Goal: Task Accomplishment & Management: Manage account settings

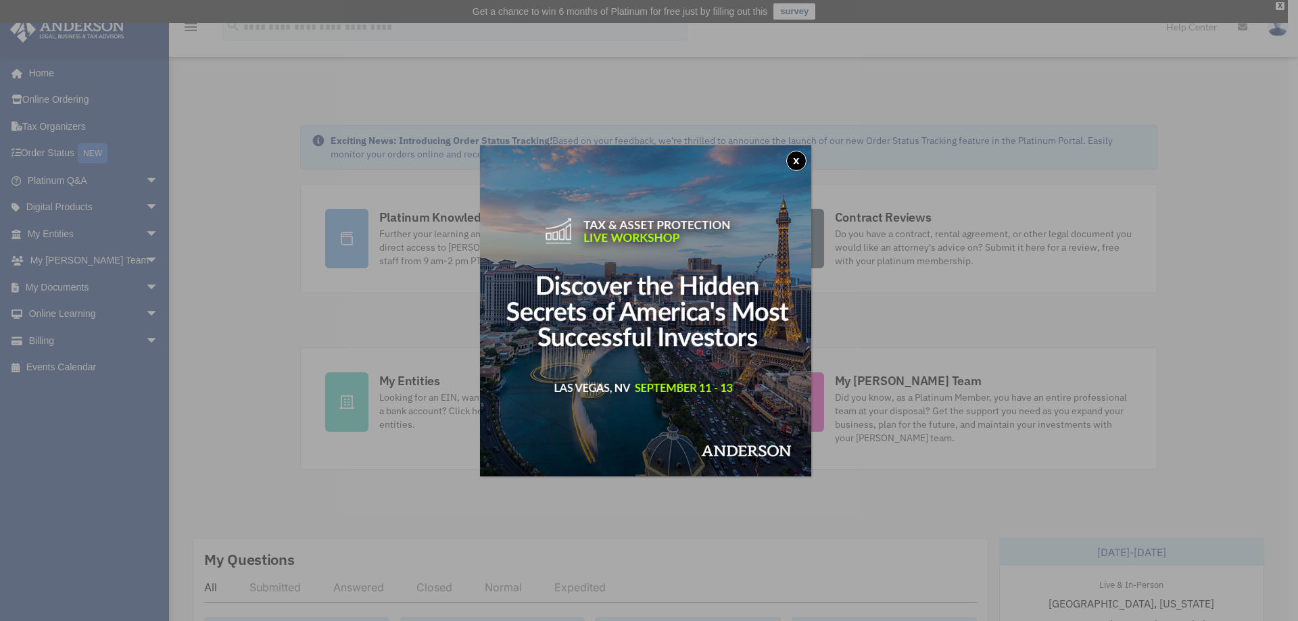
click at [803, 157] on button "x" at bounding box center [796, 161] width 20 height 20
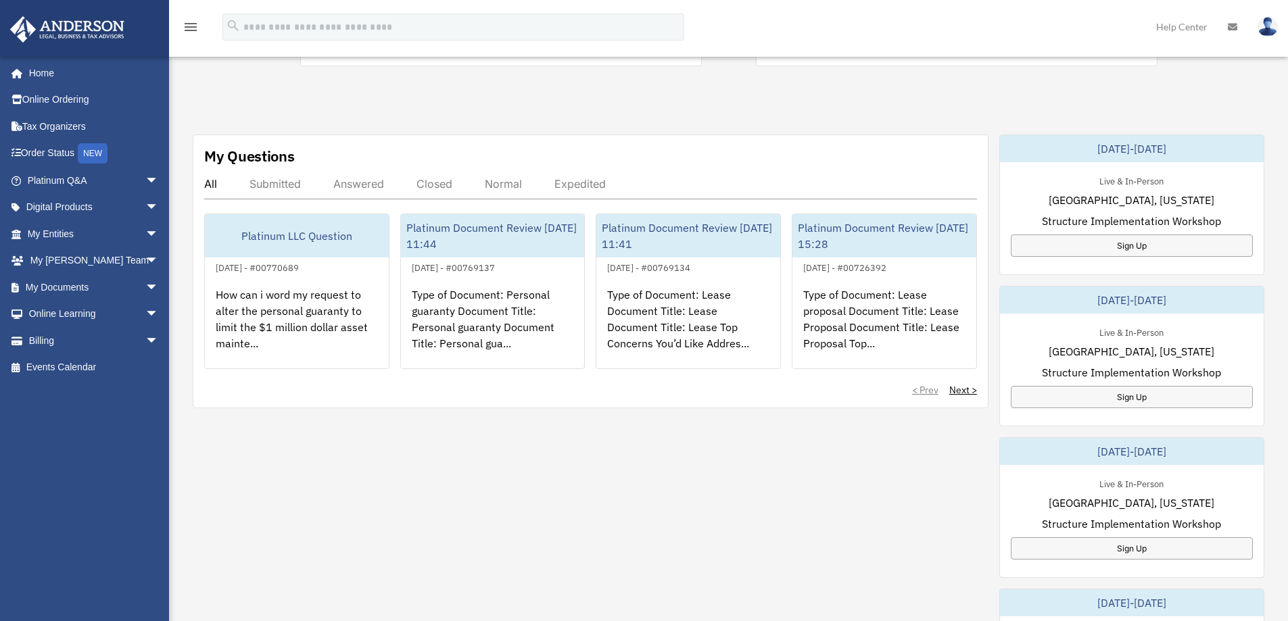
scroll to position [406, 0]
click at [72, 290] on link "My Documents arrow_drop_down" at bounding box center [94, 287] width 170 height 27
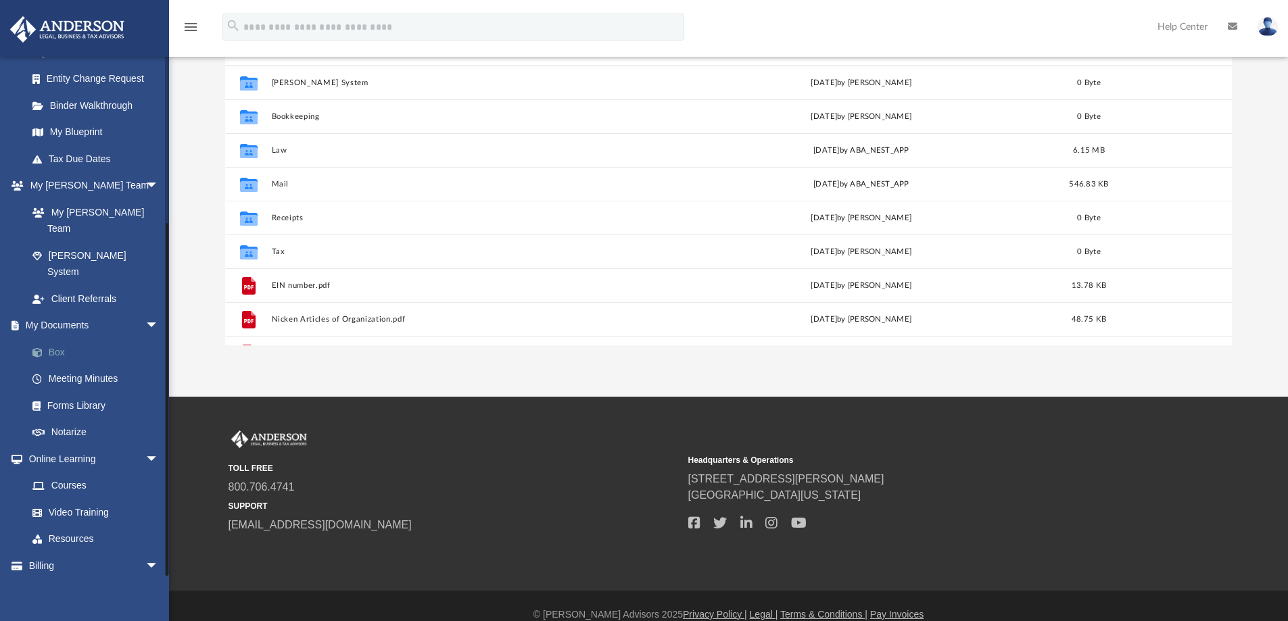
scroll to position [221, 0]
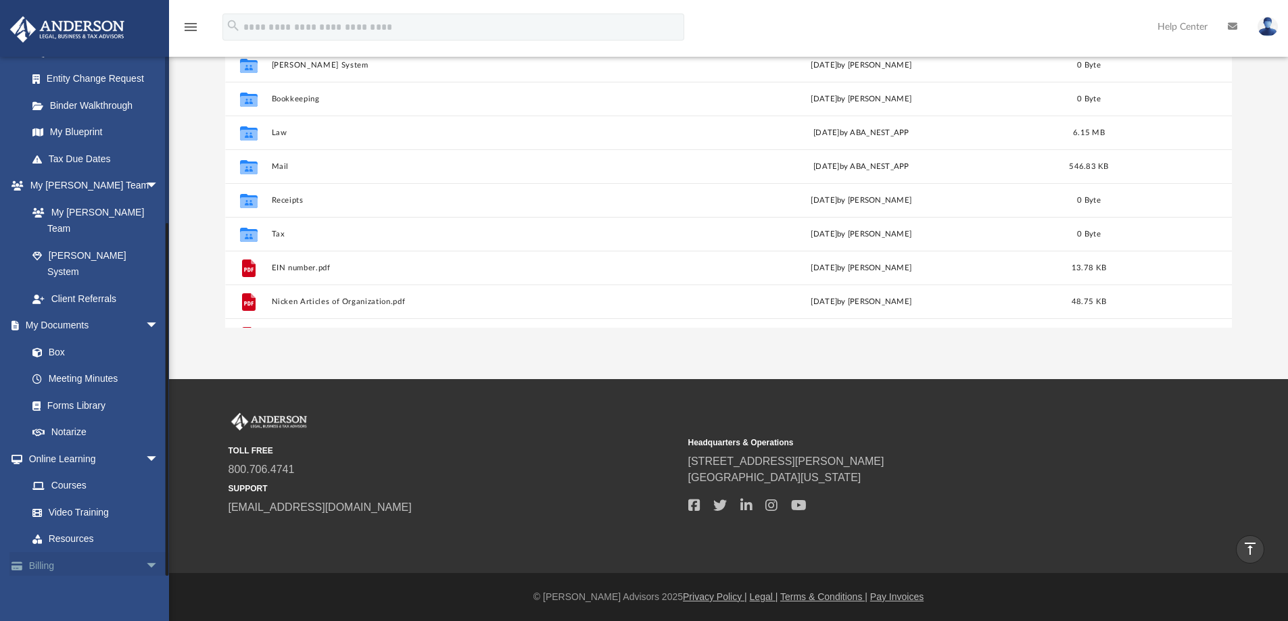
click at [81, 552] on link "Billing arrow_drop_down" at bounding box center [94, 565] width 170 height 27
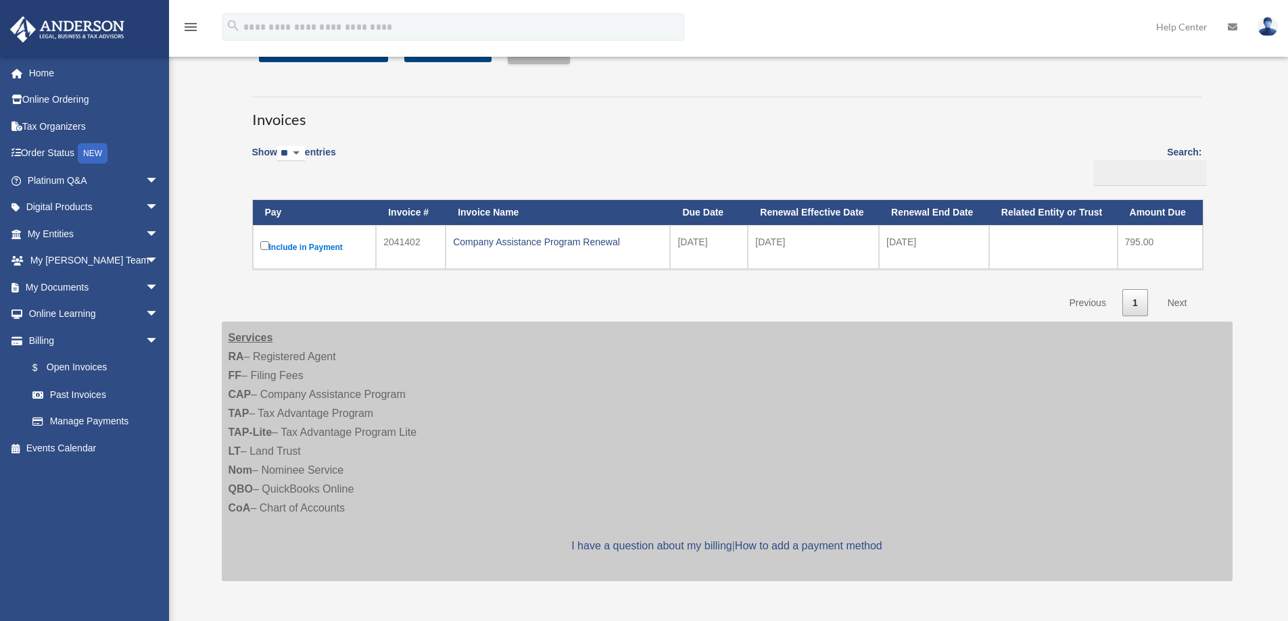
scroll to position [270, 0]
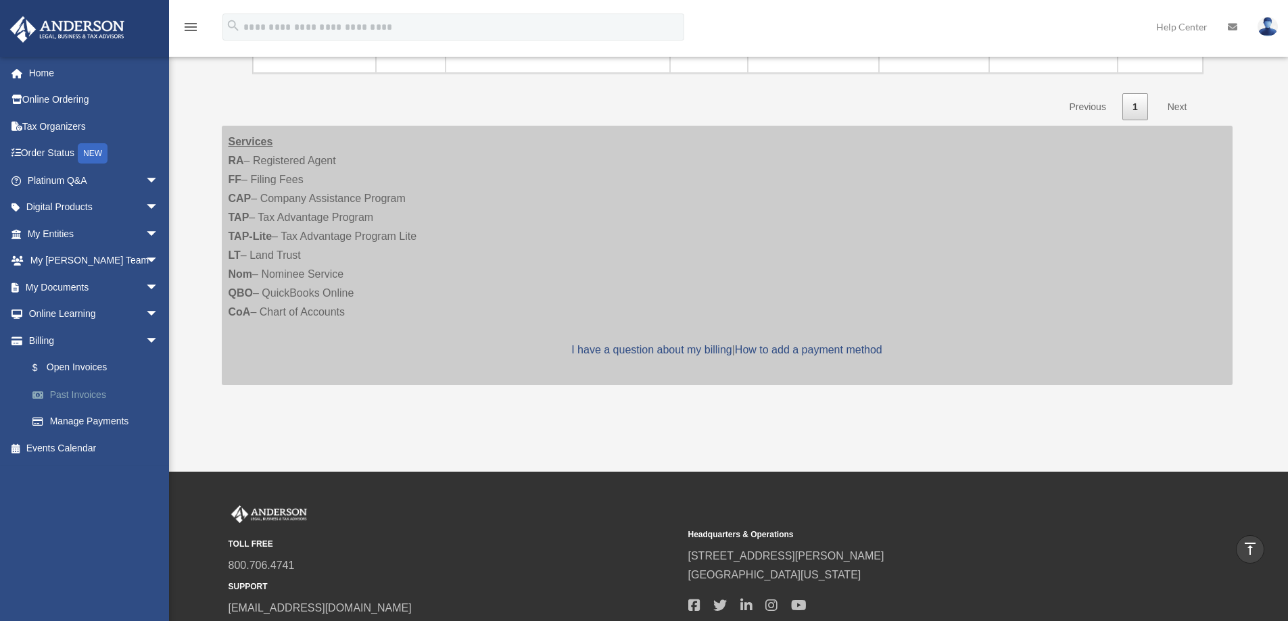
click at [95, 393] on link "Past Invoices" at bounding box center [99, 394] width 160 height 27
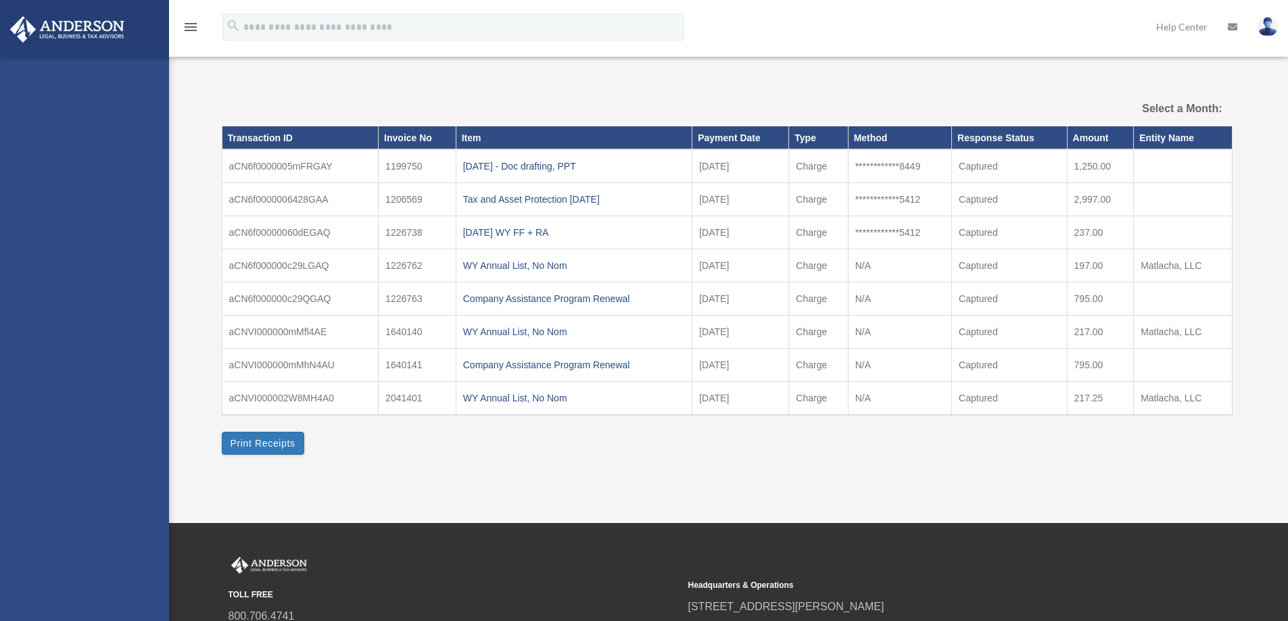
select select
